Goal: Task Accomplishment & Management: Use online tool/utility

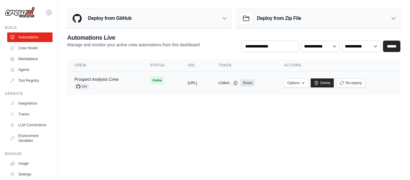
click at [108, 77] on link "Prospect Analysis Crew" at bounding box center [96, 79] width 44 height 5
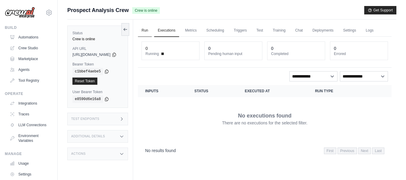
click at [152, 33] on link "Run" at bounding box center [145, 30] width 14 height 13
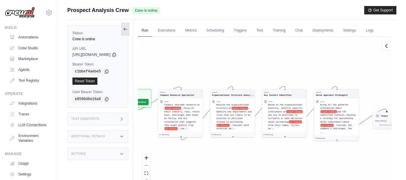
click at [129, 25] on button at bounding box center [125, 29] width 8 height 13
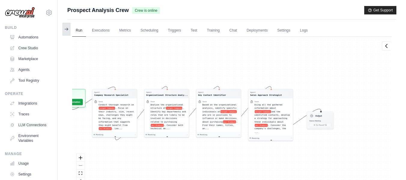
click at [64, 23] on button at bounding box center [66, 29] width 8 height 13
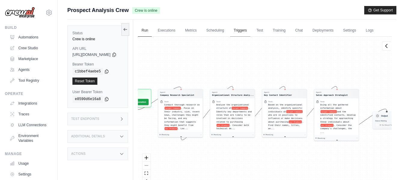
click at [250, 30] on link "Triggers" at bounding box center [240, 30] width 20 height 13
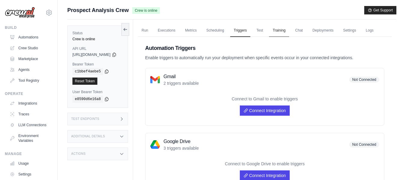
click at [287, 27] on link "Training" at bounding box center [279, 30] width 20 height 13
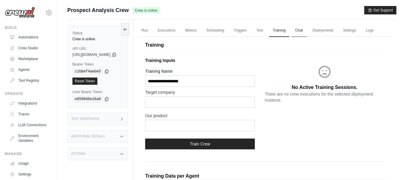
click at [302, 30] on link "Chat" at bounding box center [298, 30] width 15 height 13
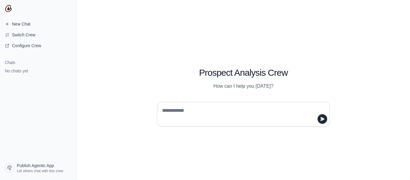
click at [267, 104] on div at bounding box center [243, 114] width 173 height 25
click at [263, 111] on textarea at bounding box center [242, 114] width 162 height 17
click at [262, 116] on textarea at bounding box center [242, 114] width 162 height 17
type textarea "*"
paste textarea "**********"
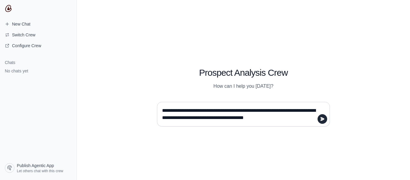
drag, startPoint x: 209, startPoint y: 110, endPoint x: 213, endPoint y: 113, distance: 5.7
click at [211, 112] on textarea "**********" at bounding box center [242, 114] width 162 height 17
click at [210, 109] on textarea "**********" at bounding box center [242, 114] width 162 height 17
click at [212, 110] on textarea "**********" at bounding box center [242, 114] width 162 height 17
type textarea "**********"
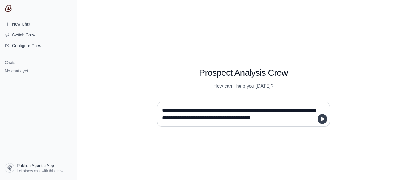
click at [322, 119] on icon "submit" at bounding box center [322, 118] width 5 height 5
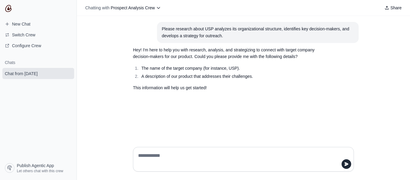
click at [166, 159] on textarea at bounding box center [242, 159] width 210 height 17
type textarea "*"
type textarea "**********"
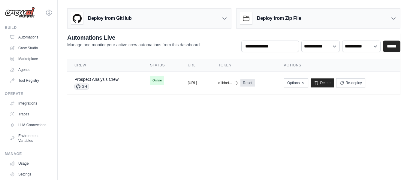
click at [228, 22] on div "Deploy from GitHub" at bounding box center [150, 19] width 164 height 20
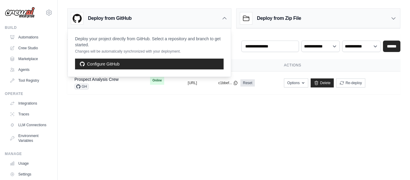
click at [228, 22] on div "Deploy from GitHub" at bounding box center [150, 19] width 164 height 20
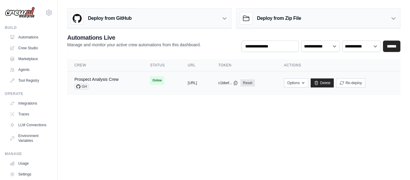
click at [188, 83] on div "copied" at bounding box center [194, 80] width 13 height 7
click at [322, 76] on td "Options Chat with this Crew Export React JSX Component Export React TSX Compone…" at bounding box center [339, 82] width 124 height 23
click at [308, 80] on button "Options" at bounding box center [296, 82] width 24 height 9
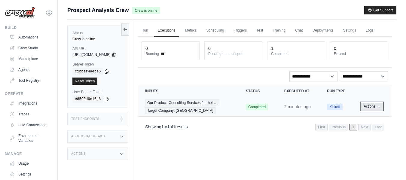
click at [372, 107] on button "Actions" at bounding box center [371, 106] width 21 height 7
click at [366, 129] on button "Delete" at bounding box center [365, 127] width 38 height 10
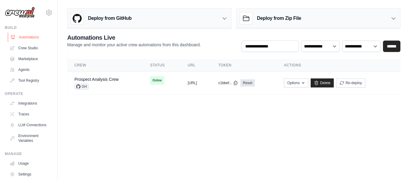
click at [25, 38] on link "Automations" at bounding box center [30, 37] width 45 height 10
click at [35, 69] on link "Agents" at bounding box center [30, 70] width 45 height 10
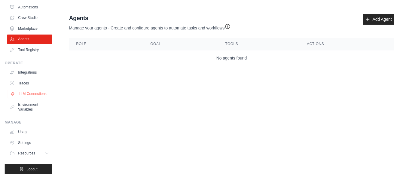
scroll to position [36, 0]
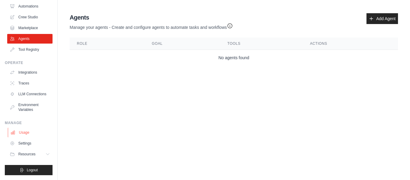
click at [33, 132] on link "Usage" at bounding box center [30, 133] width 45 height 10
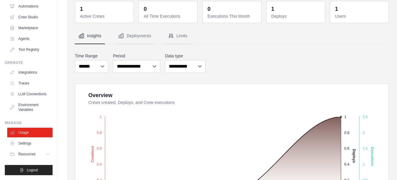
scroll to position [90, 0]
